Goal: Task Accomplishment & Management: Complete application form

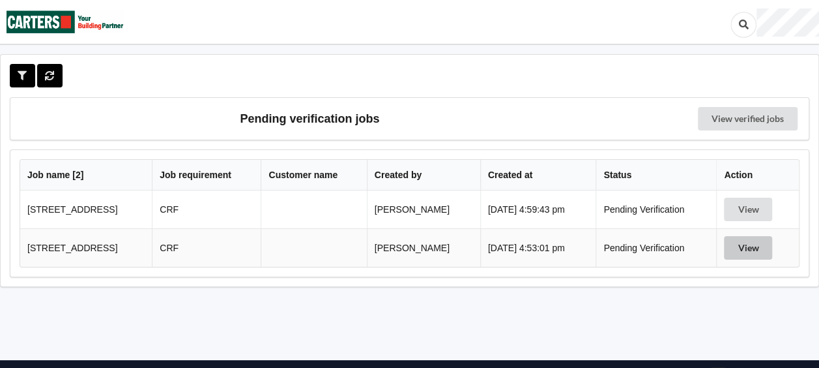
click at [752, 251] on button "View" at bounding box center [748, 247] width 48 height 23
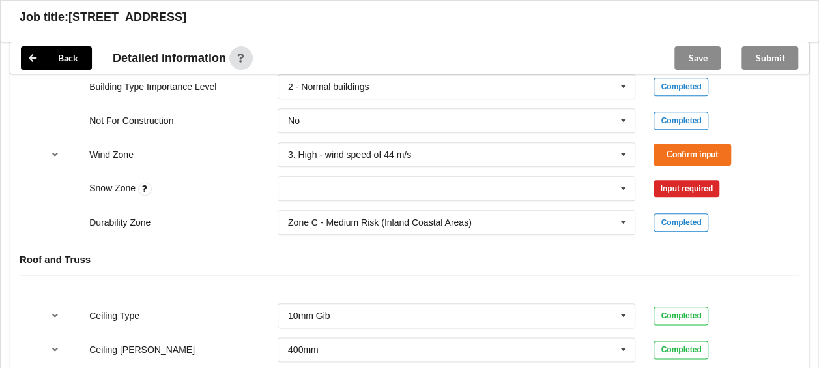
scroll to position [587, 0]
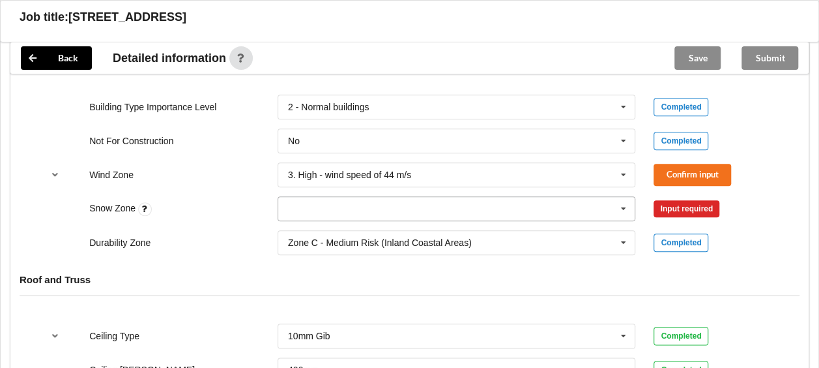
click at [593, 201] on input "text" at bounding box center [457, 208] width 357 height 23
click at [329, 239] on div "N0" at bounding box center [456, 232] width 357 height 24
click at [705, 208] on button "Confirm input" at bounding box center [693, 209] width 78 height 22
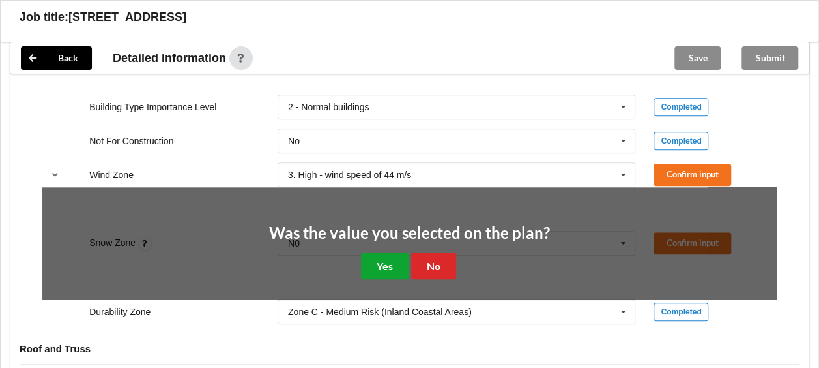
click at [385, 263] on button "Yes" at bounding box center [385, 265] width 48 height 27
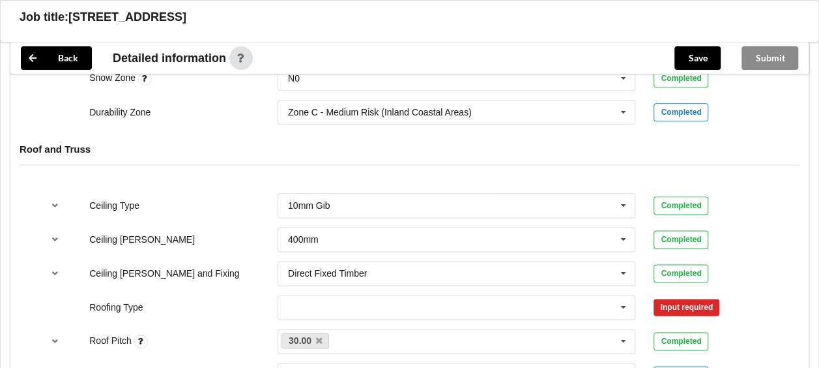
scroll to position [652, 0]
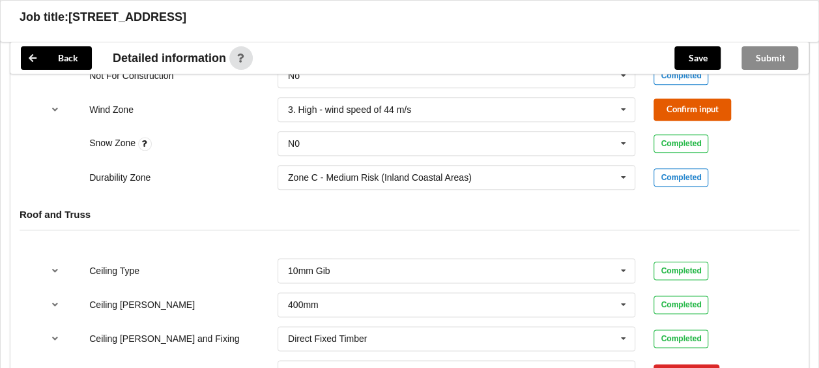
click at [683, 106] on button "Confirm input" at bounding box center [693, 109] width 78 height 22
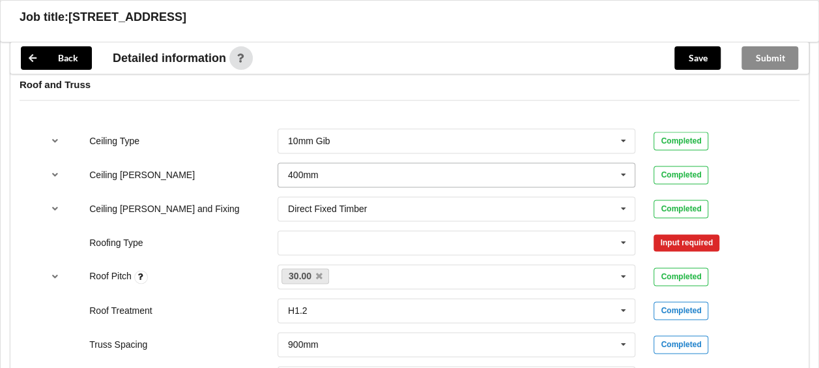
scroll to position [782, 0]
click at [330, 231] on input "text" at bounding box center [457, 241] width 357 height 23
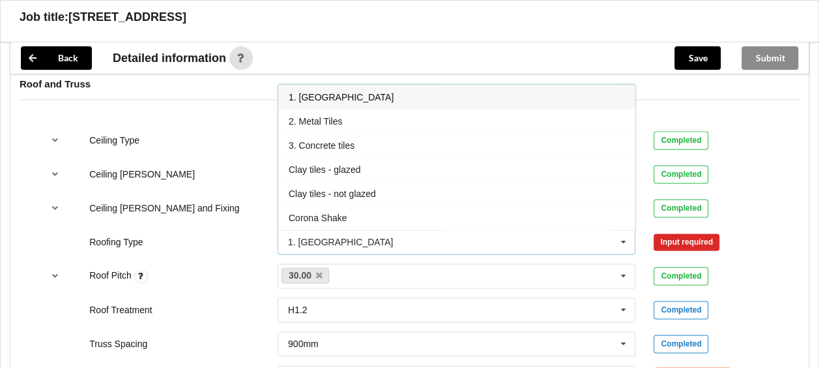
click at [342, 89] on div "1. [GEOGRAPHIC_DATA]" at bounding box center [456, 97] width 357 height 24
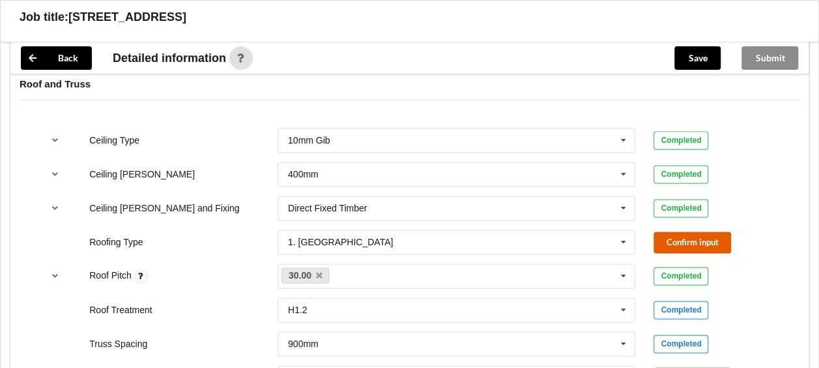
click at [705, 246] on button "Confirm input" at bounding box center [693, 242] width 78 height 22
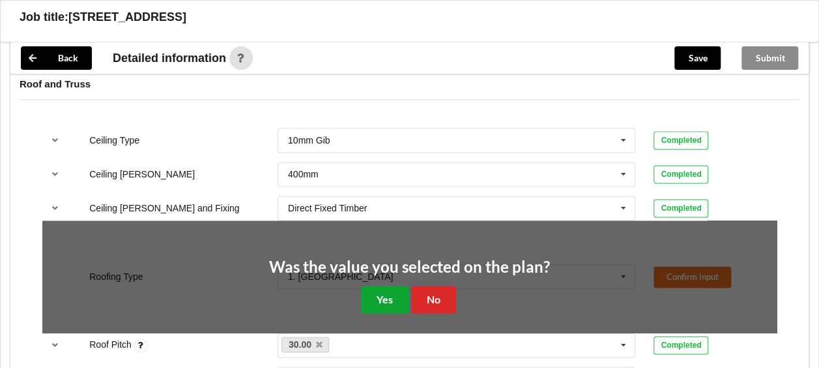
click at [391, 291] on button "Yes" at bounding box center [385, 299] width 48 height 27
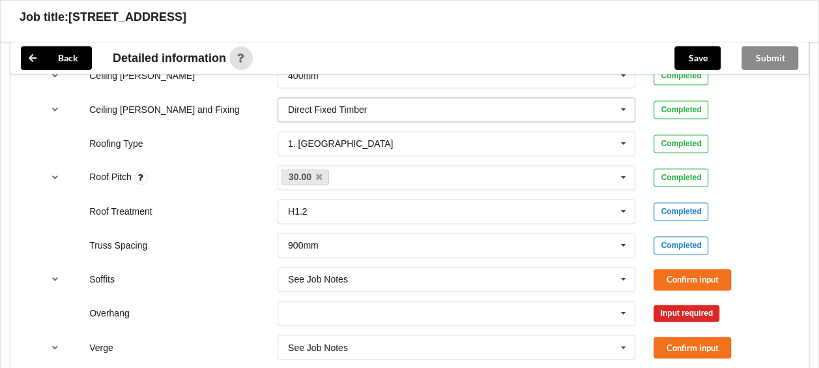
scroll to position [978, 0]
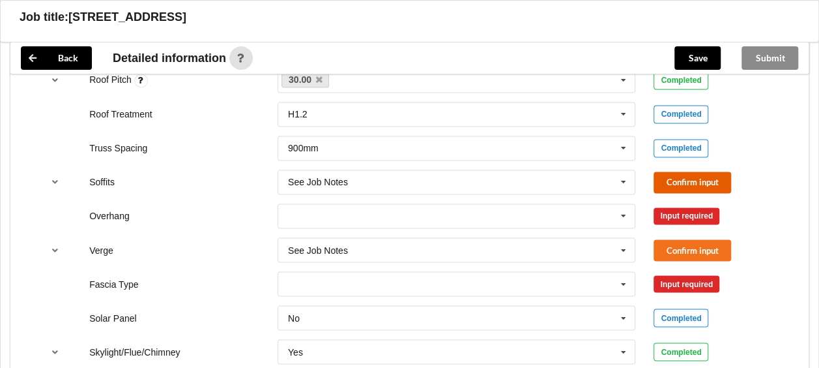
click at [699, 183] on button "Confirm input" at bounding box center [693, 182] width 78 height 22
click at [499, 214] on input "text" at bounding box center [457, 215] width 357 height 23
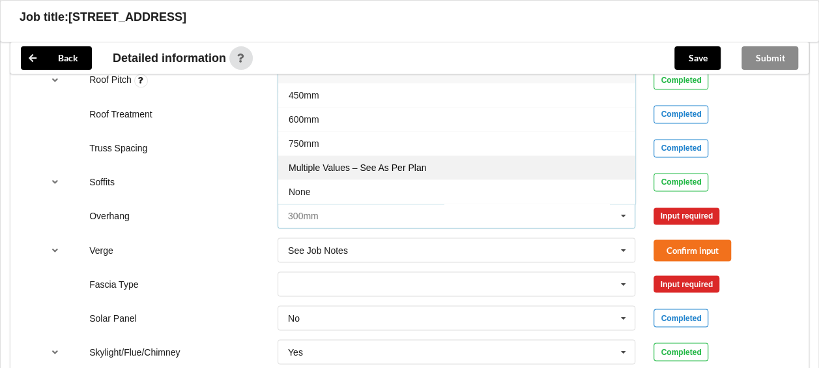
scroll to position [21, 0]
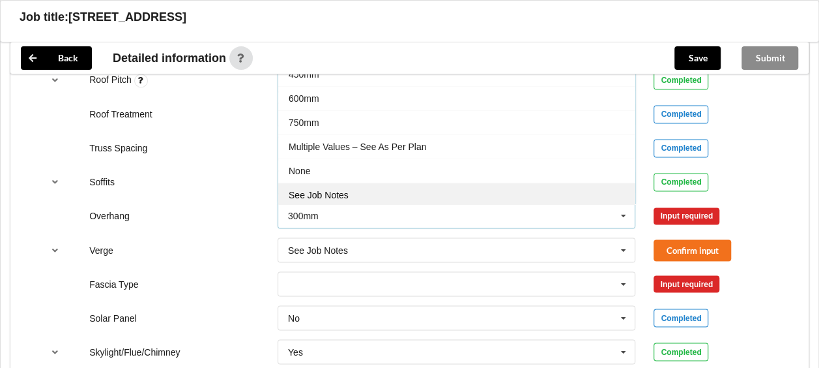
click at [342, 196] on div "See Job Notes" at bounding box center [456, 195] width 357 height 24
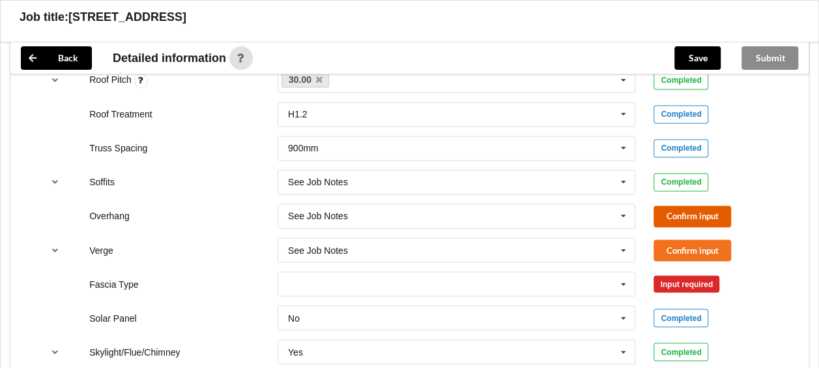
click at [701, 216] on button "Confirm input" at bounding box center [693, 216] width 78 height 22
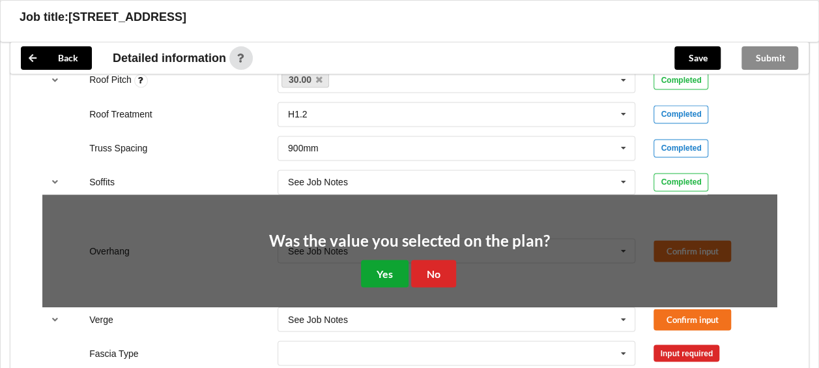
click at [386, 259] on button "Yes" at bounding box center [385, 272] width 48 height 27
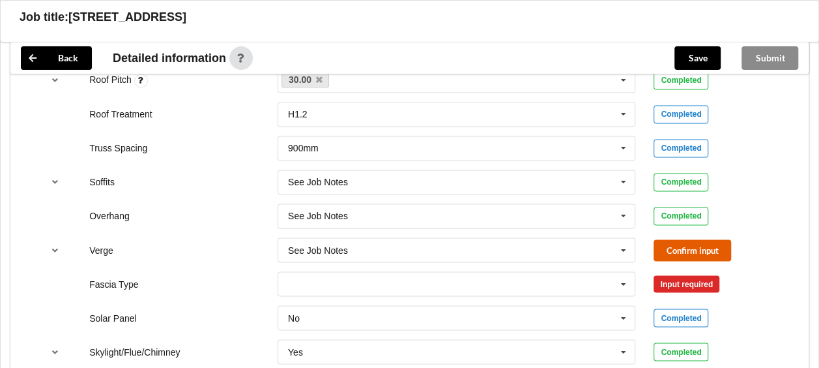
click at [692, 251] on button "Confirm input" at bounding box center [693, 250] width 78 height 22
click at [501, 276] on input "text" at bounding box center [457, 283] width 357 height 23
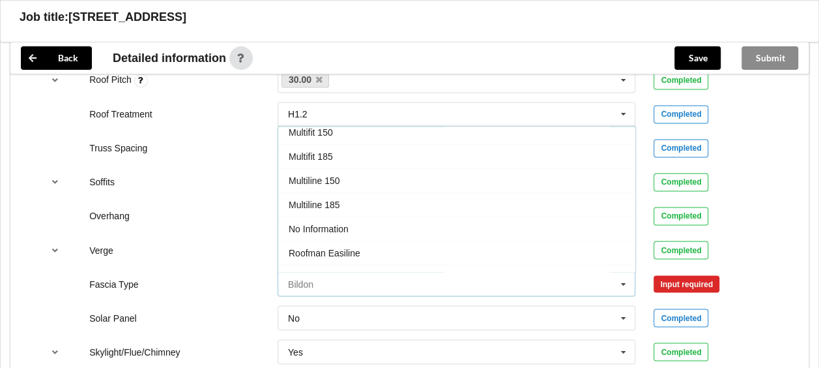
scroll to position [391, 0]
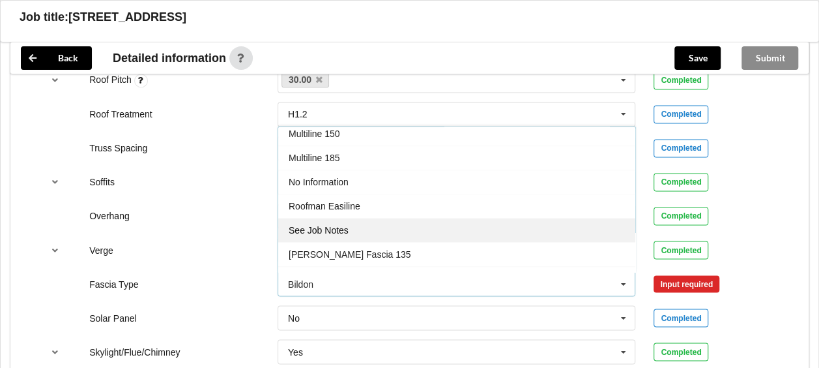
click at [344, 225] on span "See Job Notes" at bounding box center [319, 230] width 60 height 10
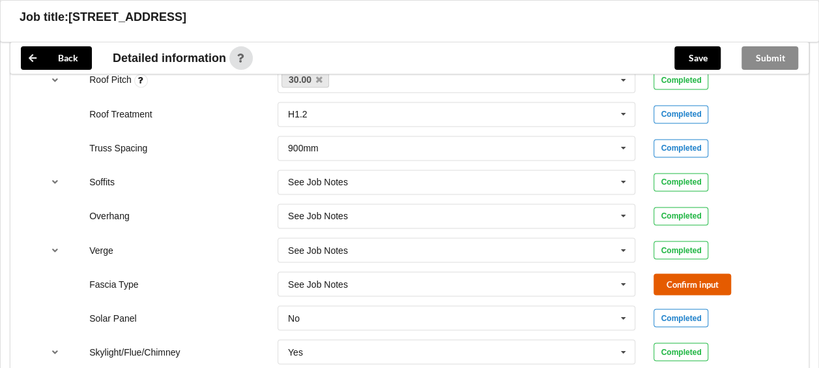
click at [691, 286] on button "Confirm input" at bounding box center [693, 284] width 78 height 22
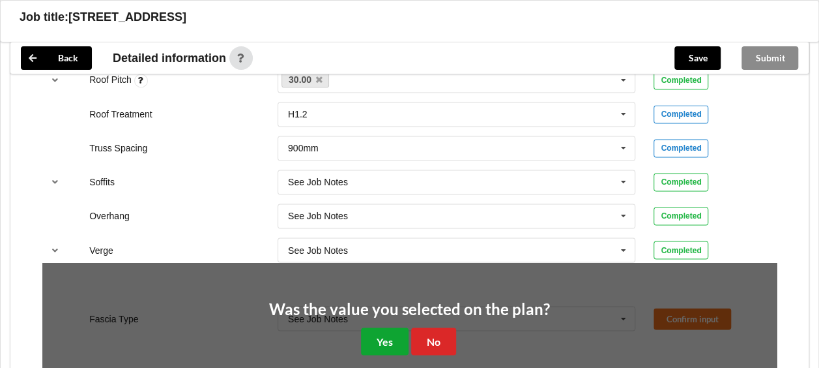
click at [386, 334] on button "Yes" at bounding box center [385, 340] width 48 height 27
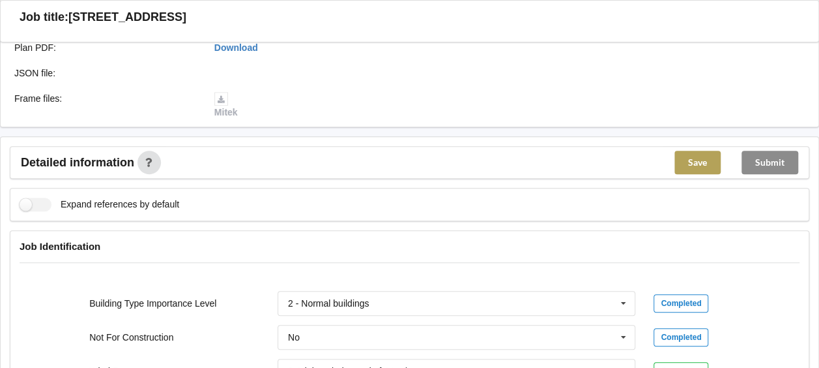
click at [704, 159] on button "Save" at bounding box center [698, 162] width 46 height 23
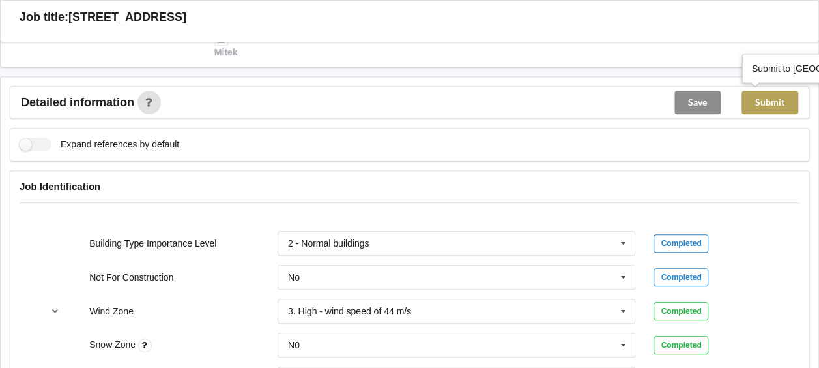
click at [772, 106] on button "Submit" at bounding box center [770, 102] width 57 height 23
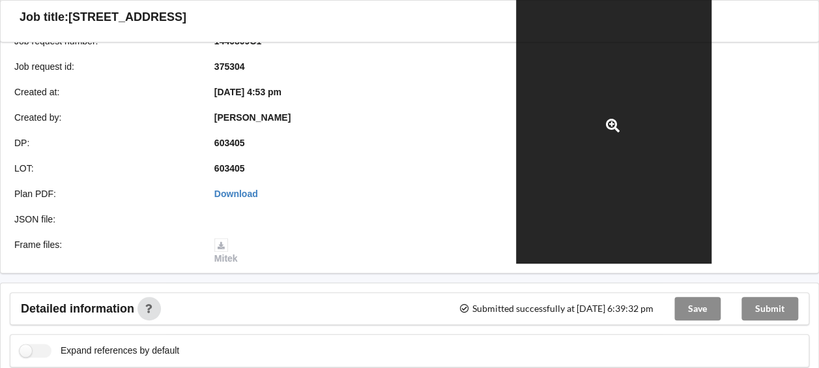
scroll to position [0, 0]
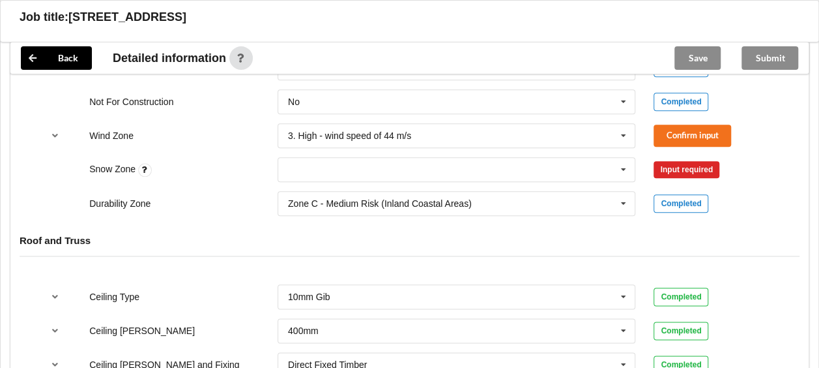
scroll to position [652, 0]
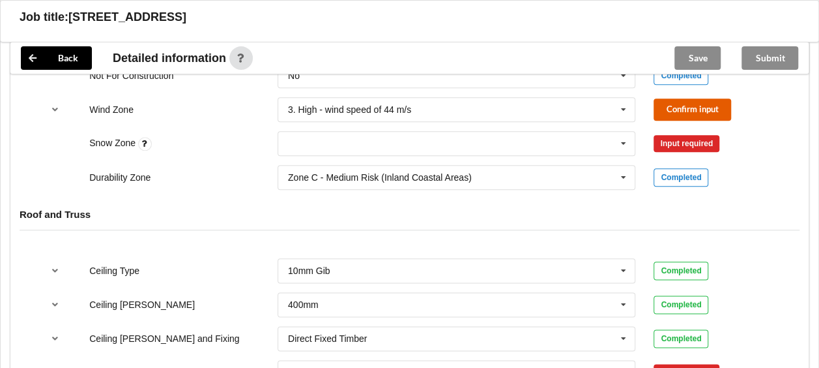
click at [692, 107] on button "Confirm input" at bounding box center [693, 109] width 78 height 22
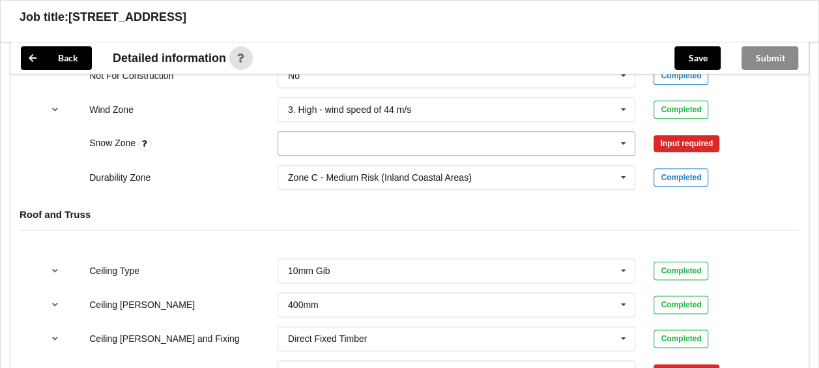
click at [475, 147] on input "text" at bounding box center [457, 143] width 357 height 23
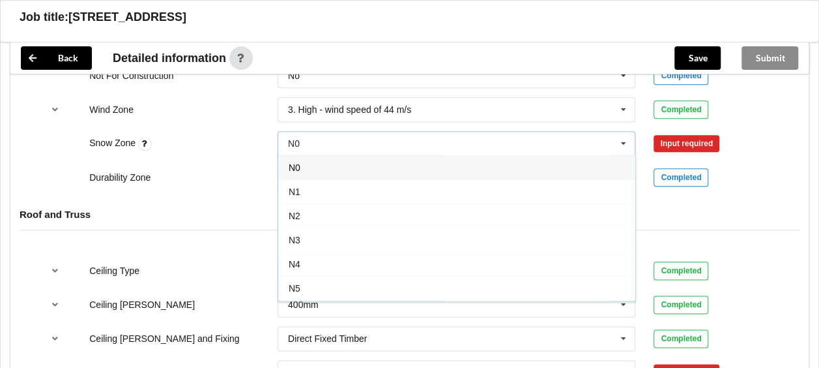
click at [336, 156] on div "N0" at bounding box center [456, 167] width 357 height 24
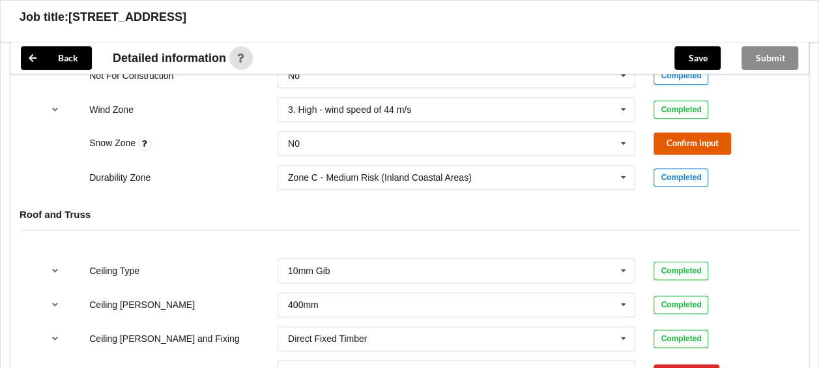
click at [703, 141] on button "Confirm input" at bounding box center [693, 143] width 78 height 22
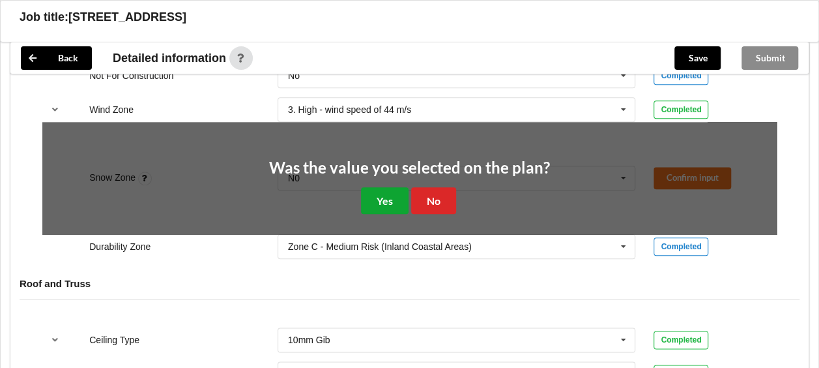
click at [381, 192] on button "Yes" at bounding box center [385, 200] width 48 height 27
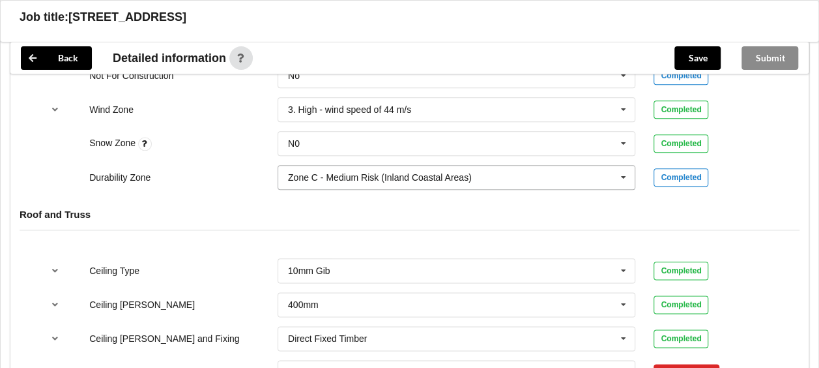
scroll to position [848, 0]
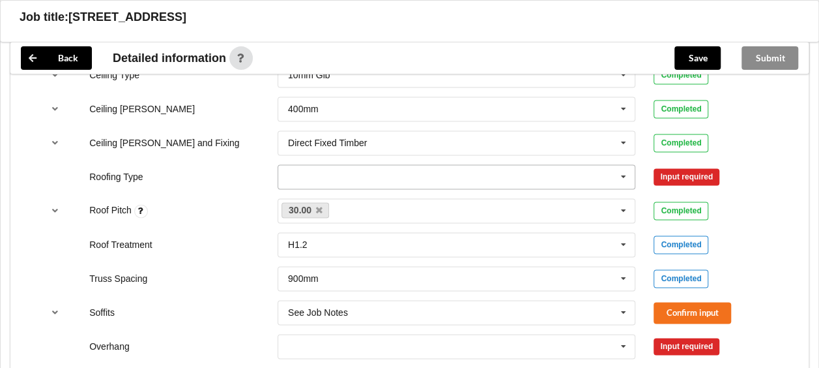
click at [377, 168] on input "text" at bounding box center [457, 176] width 357 height 23
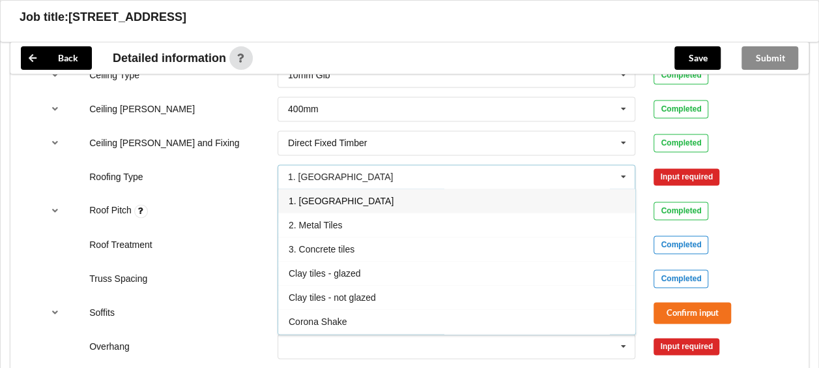
click at [346, 193] on div "1. [GEOGRAPHIC_DATA]" at bounding box center [456, 200] width 357 height 24
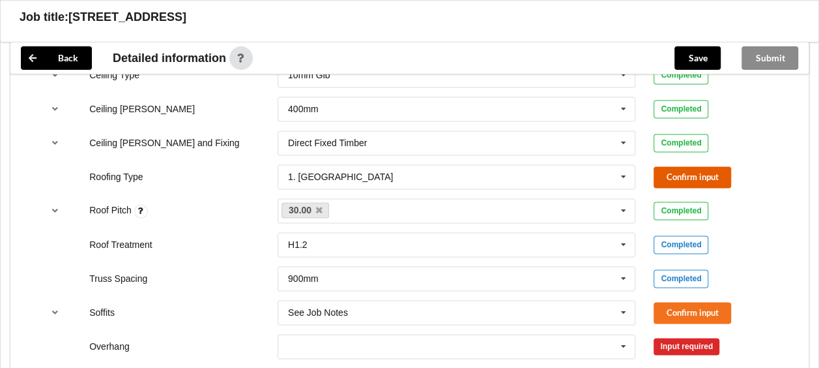
click at [703, 177] on button "Confirm input" at bounding box center [693, 177] width 78 height 22
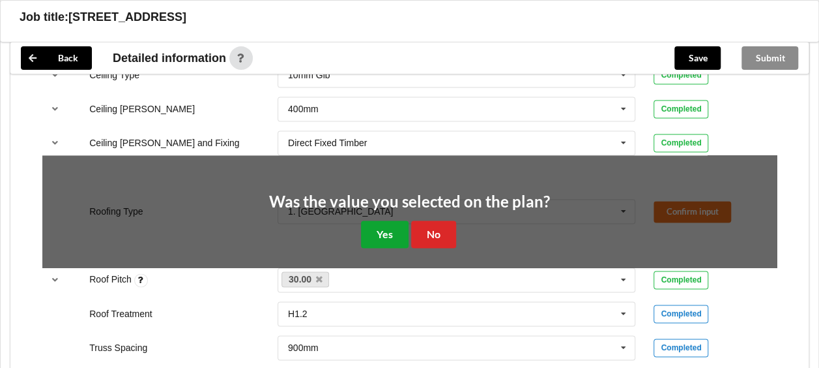
click at [366, 231] on button "Yes" at bounding box center [385, 233] width 48 height 27
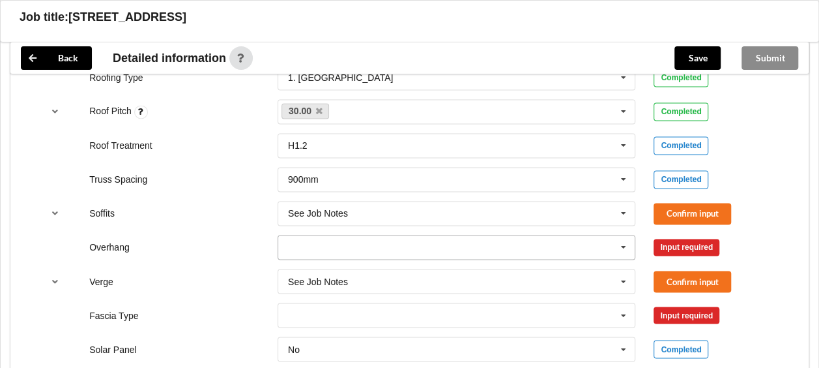
scroll to position [978, 0]
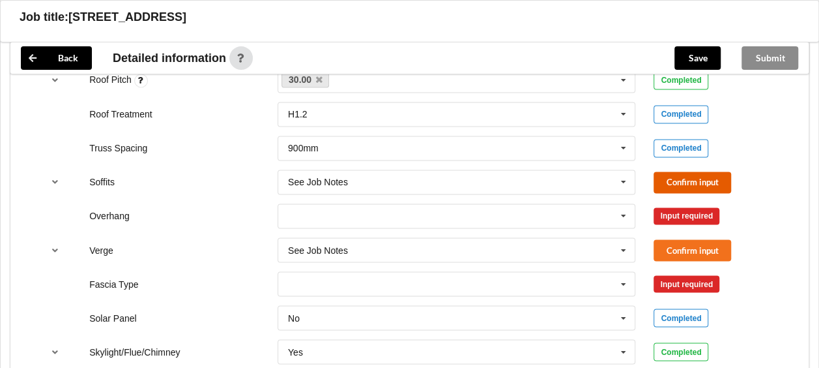
click at [702, 181] on button "Confirm input" at bounding box center [693, 182] width 78 height 22
click at [398, 213] on input "text" at bounding box center [457, 215] width 357 height 23
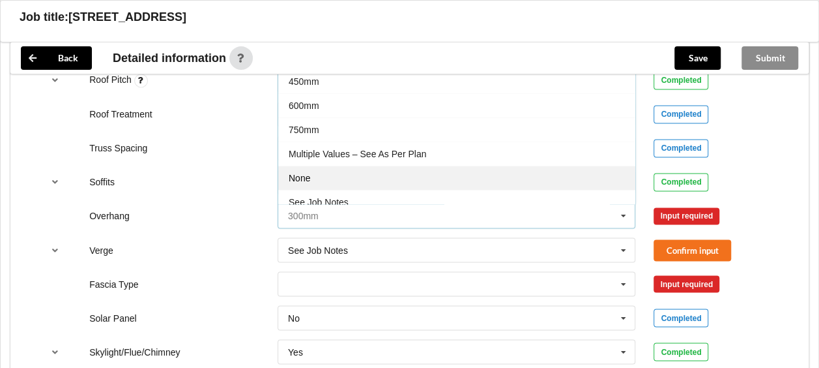
scroll to position [21, 0]
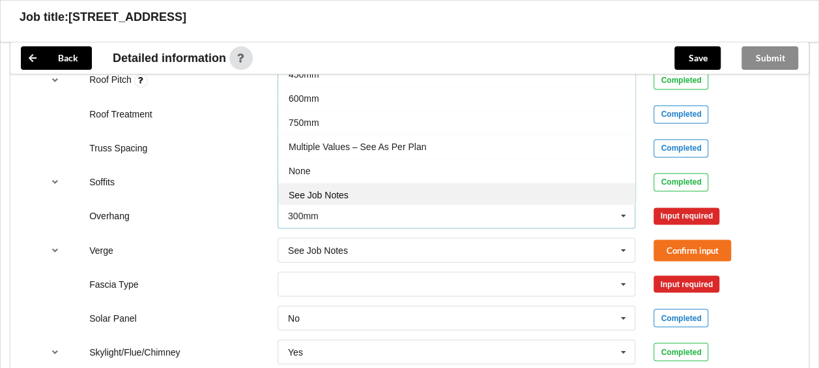
click at [374, 190] on div "See Job Notes" at bounding box center [456, 195] width 357 height 24
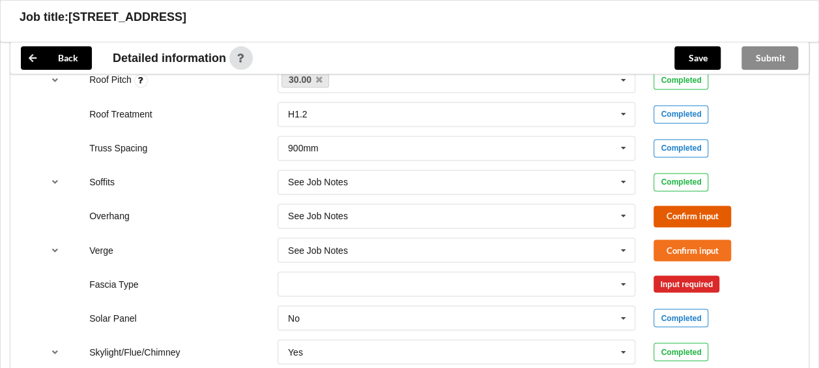
click at [701, 214] on button "Confirm input" at bounding box center [693, 216] width 78 height 22
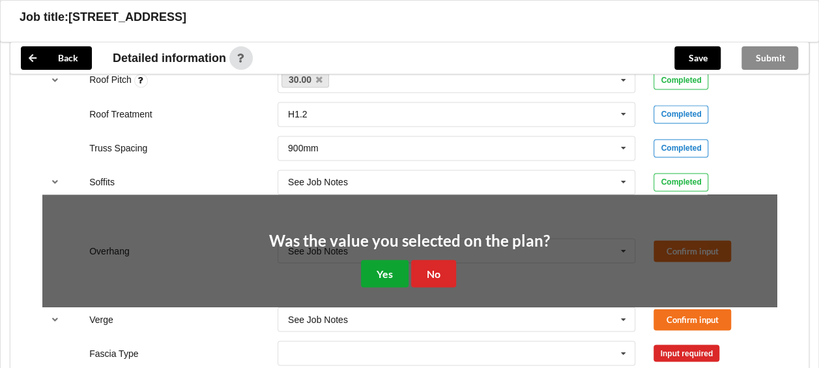
click at [389, 266] on button "Yes" at bounding box center [385, 272] width 48 height 27
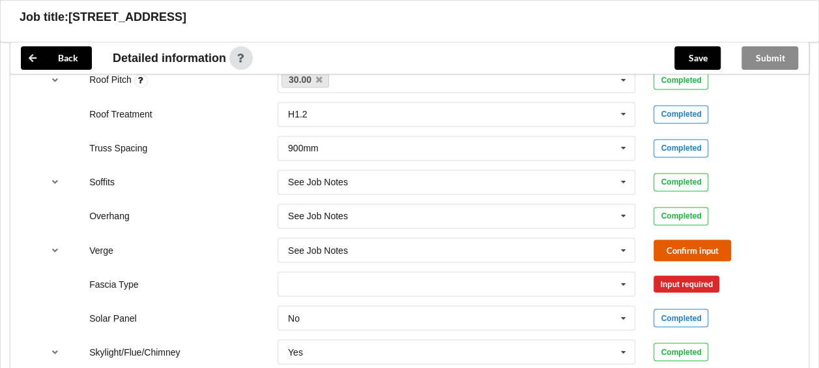
click at [718, 246] on button "Confirm input" at bounding box center [693, 250] width 78 height 22
click at [424, 272] on input "text" at bounding box center [457, 283] width 357 height 23
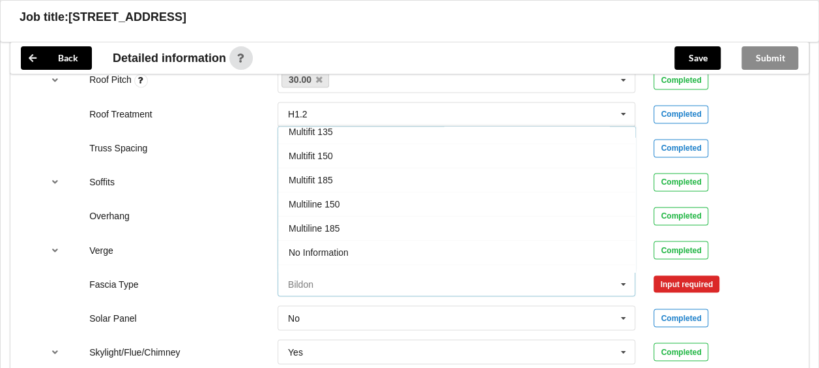
scroll to position [391, 0]
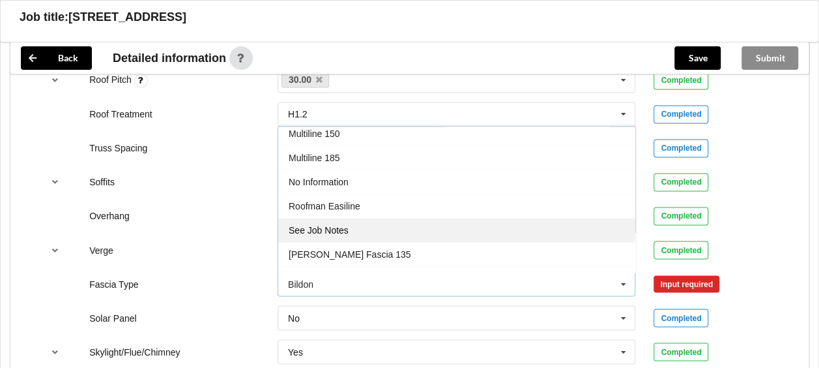
click at [373, 220] on div "See Job Notes" at bounding box center [456, 230] width 357 height 24
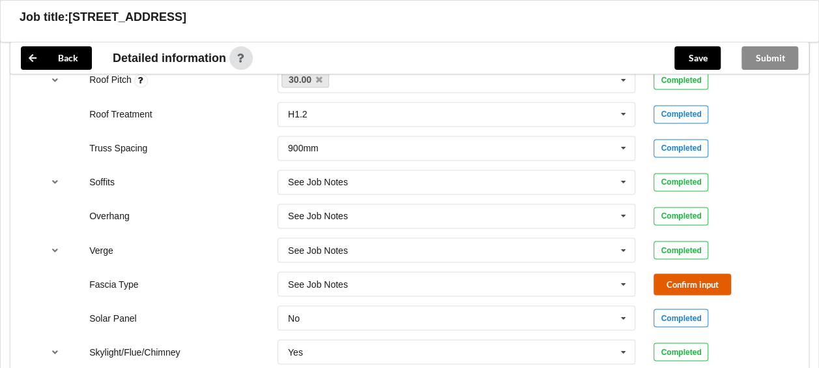
click at [697, 284] on button "Confirm input" at bounding box center [693, 284] width 78 height 22
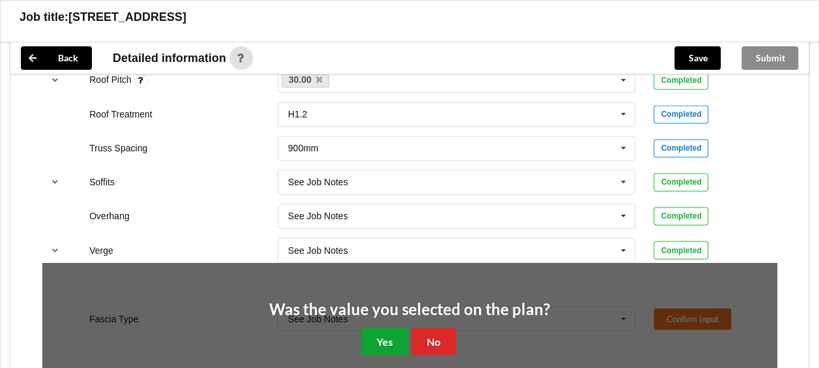
click at [388, 331] on button "Yes" at bounding box center [385, 340] width 48 height 27
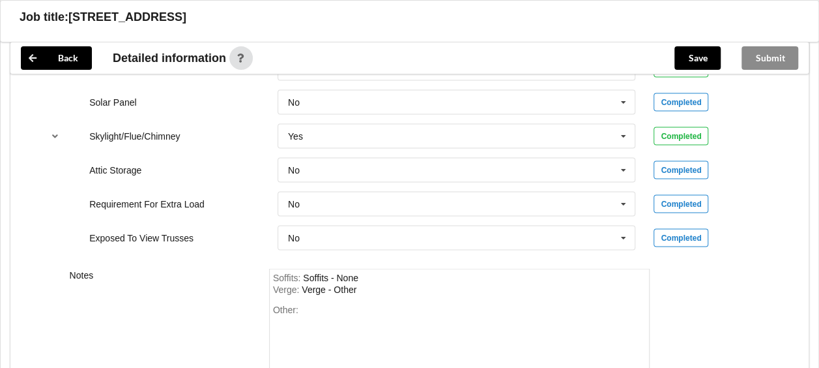
scroll to position [1173, 0]
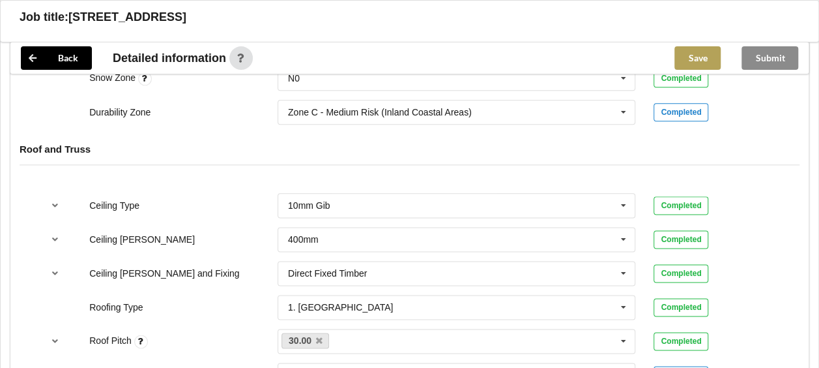
click at [698, 53] on button "Save" at bounding box center [698, 57] width 46 height 23
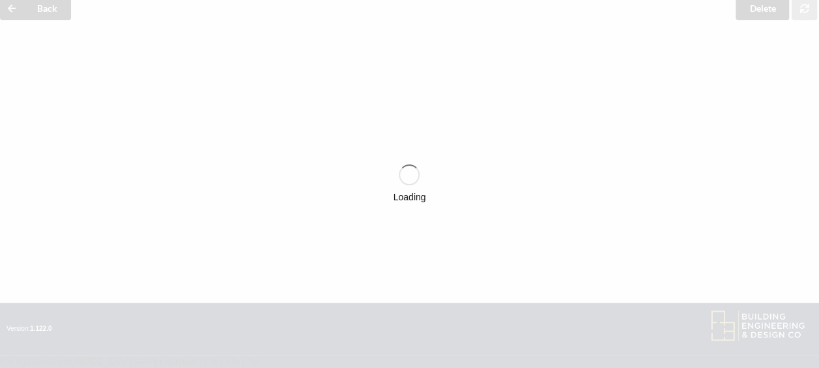
scroll to position [717, 0]
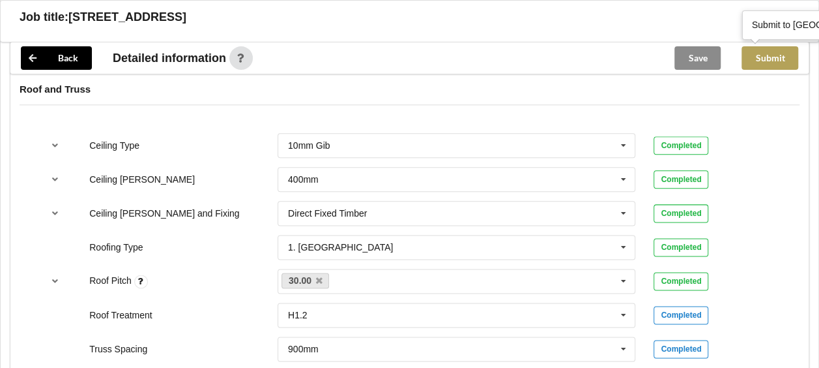
click at [768, 52] on button "Submit" at bounding box center [770, 57] width 57 height 23
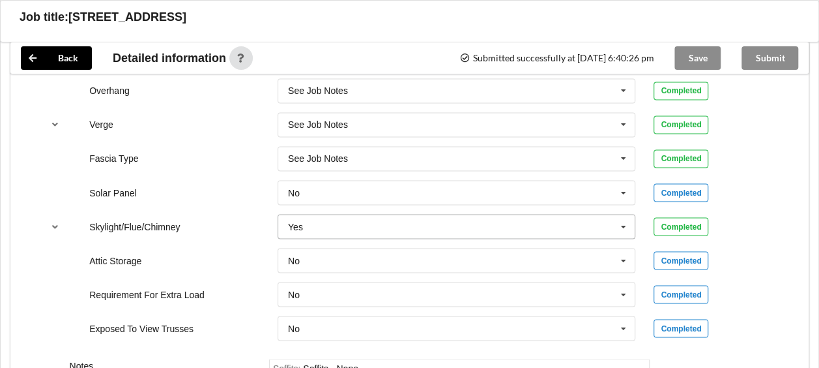
scroll to position [1256, 0]
